Goal: Task Accomplishment & Management: Manage account settings

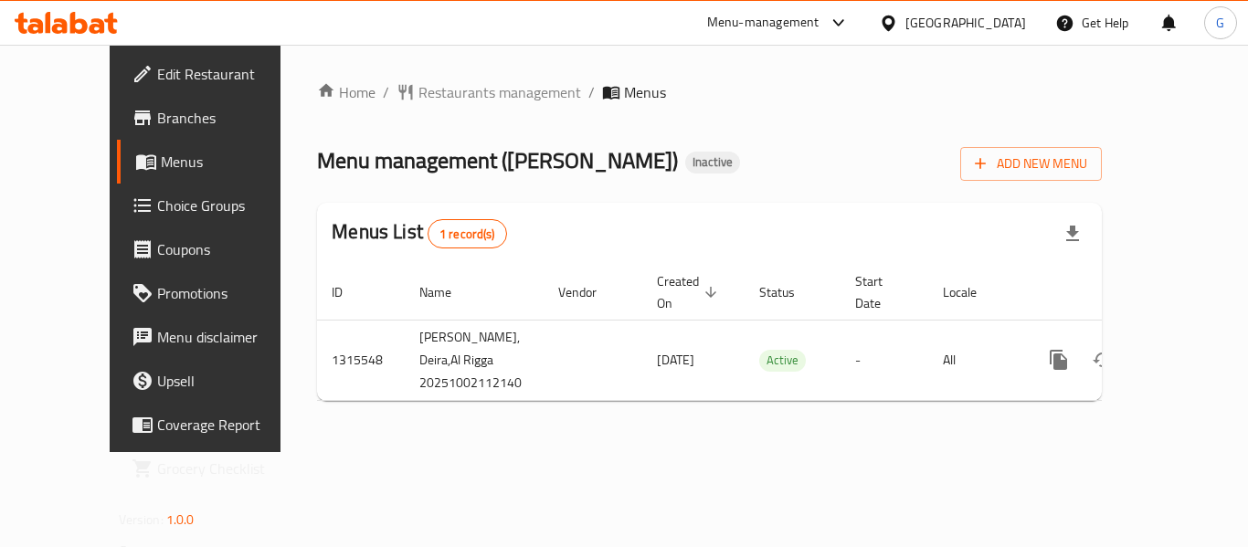
click at [157, 115] on span "Branches" at bounding box center [230, 118] width 146 height 22
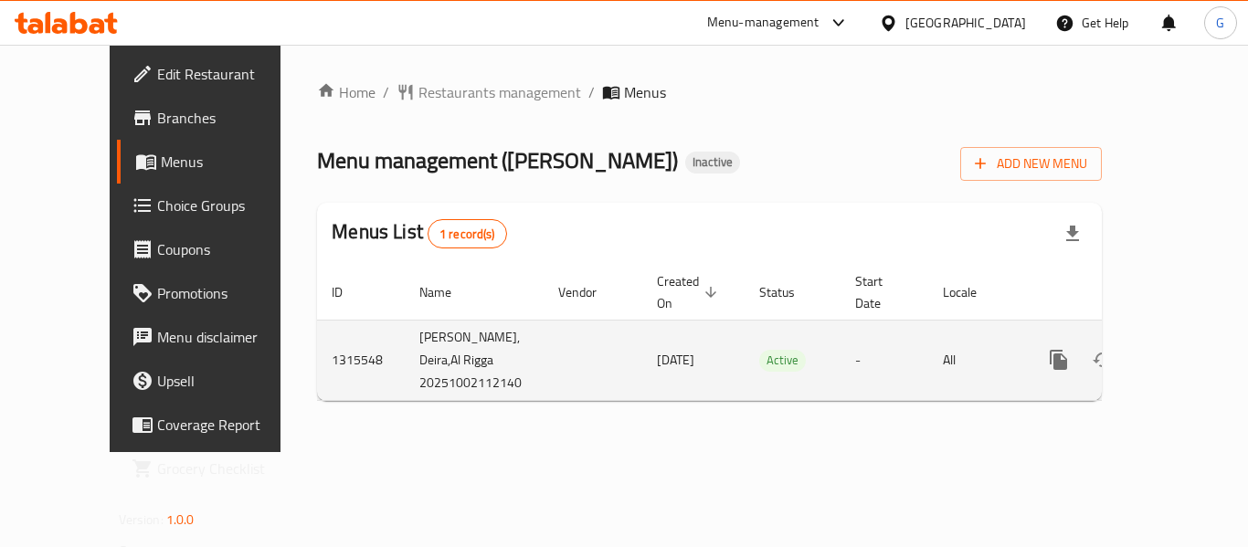
click at [657, 348] on span "[DATE]" at bounding box center [675, 360] width 37 height 24
click at [405, 335] on td "[PERSON_NAME], Deira,Al Rigga 20251002112140" at bounding box center [474, 360] width 139 height 80
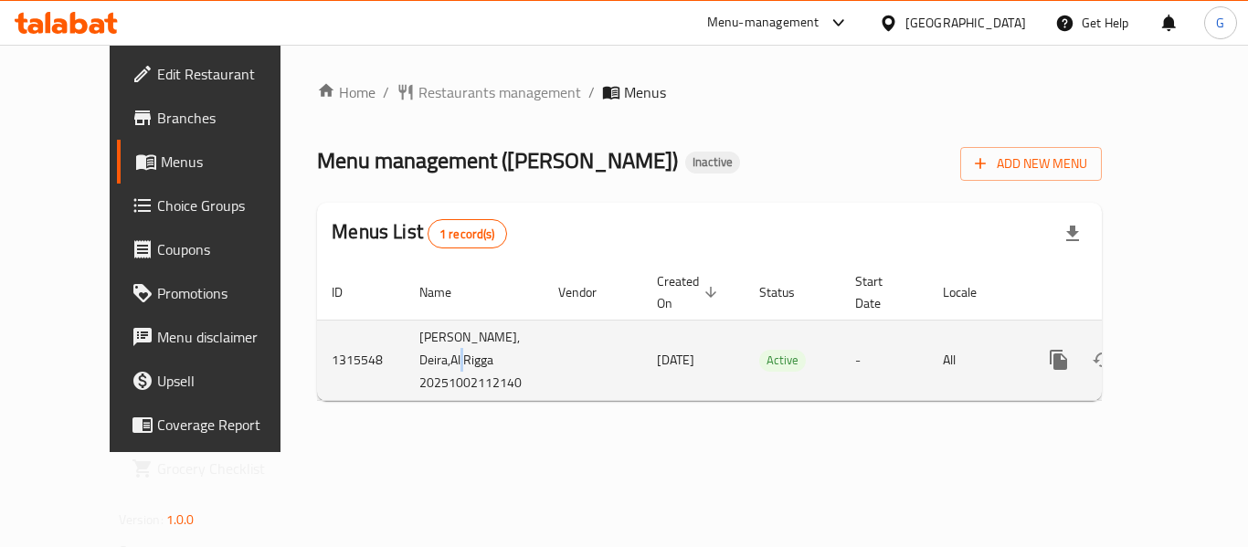
click at [405, 335] on td "[PERSON_NAME], Deira,Al Rigga 20251002112140" at bounding box center [474, 360] width 139 height 80
click at [411, 333] on td "[PERSON_NAME], Deira,Al Rigga 20251002112140" at bounding box center [474, 360] width 139 height 80
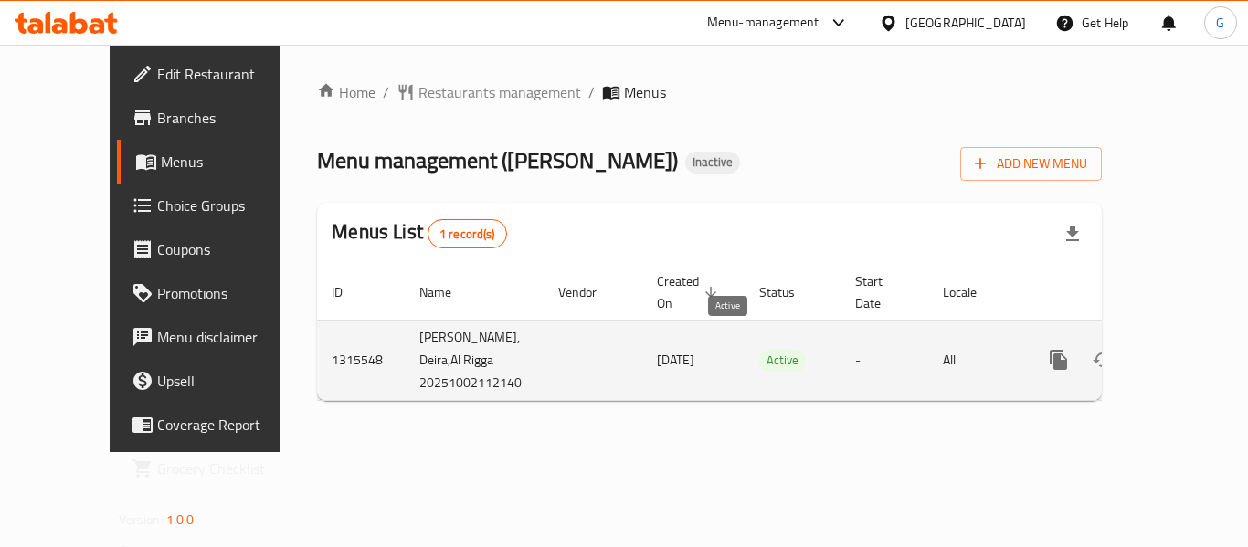
click at [759, 350] on span "Active" at bounding box center [782, 360] width 47 height 21
click at [1181, 349] on icon "enhanced table" at bounding box center [1190, 360] width 22 height 22
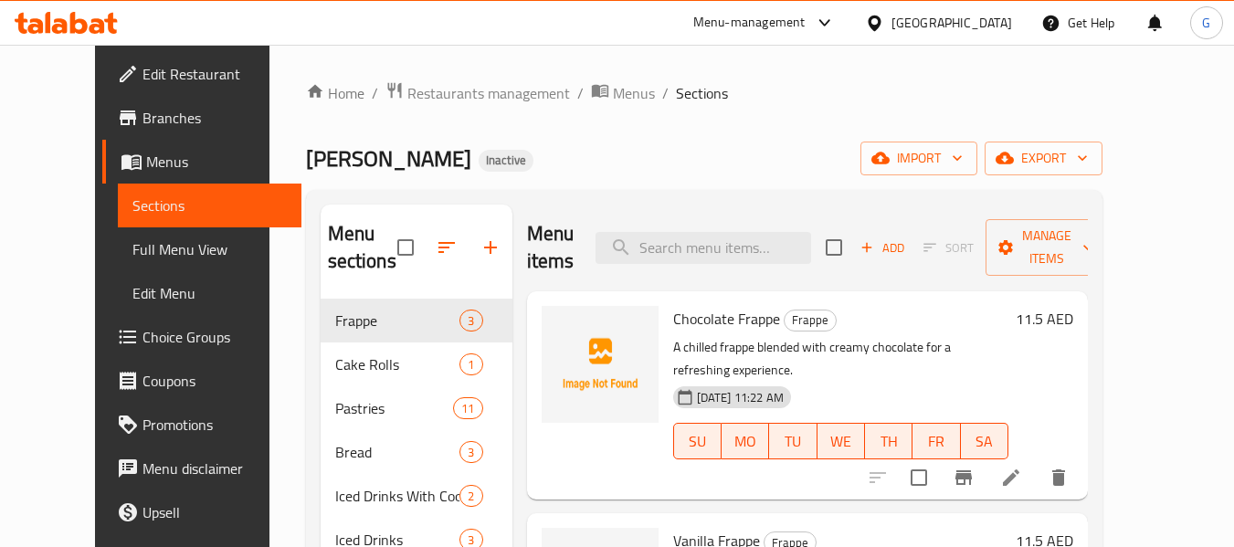
click at [146, 162] on span "Menus" at bounding box center [216, 162] width 141 height 22
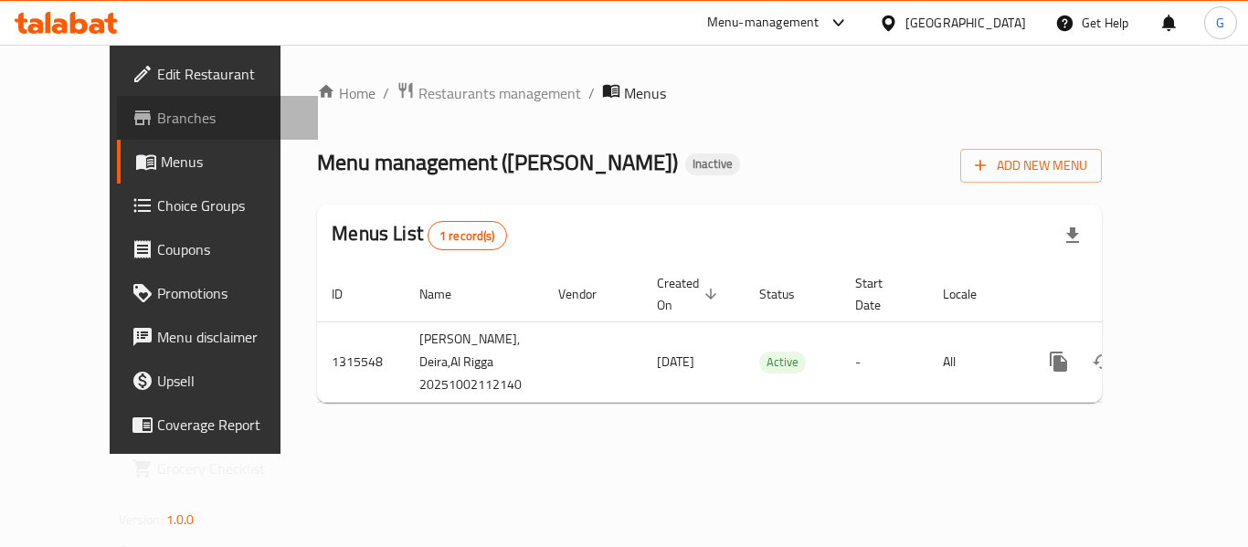
click at [157, 110] on span "Branches" at bounding box center [230, 118] width 146 height 22
